Goal: Submit feedback/report problem

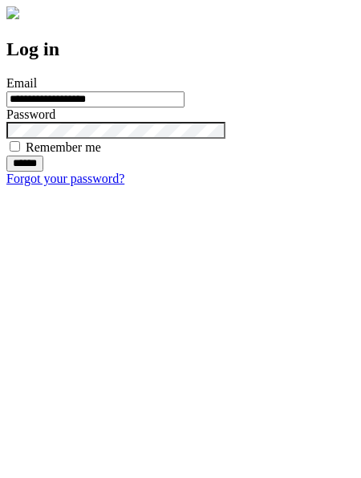
click at [43, 172] on input "******" at bounding box center [24, 164] width 37 height 16
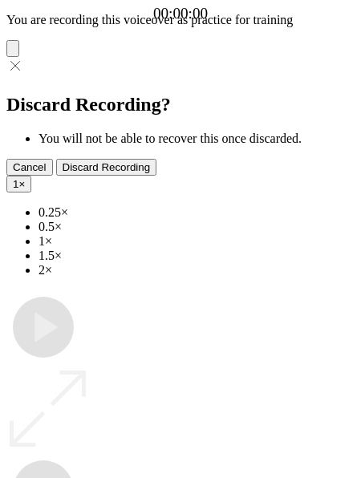
type input "**********"
